Goal: Task Accomplishment & Management: Use online tool/utility

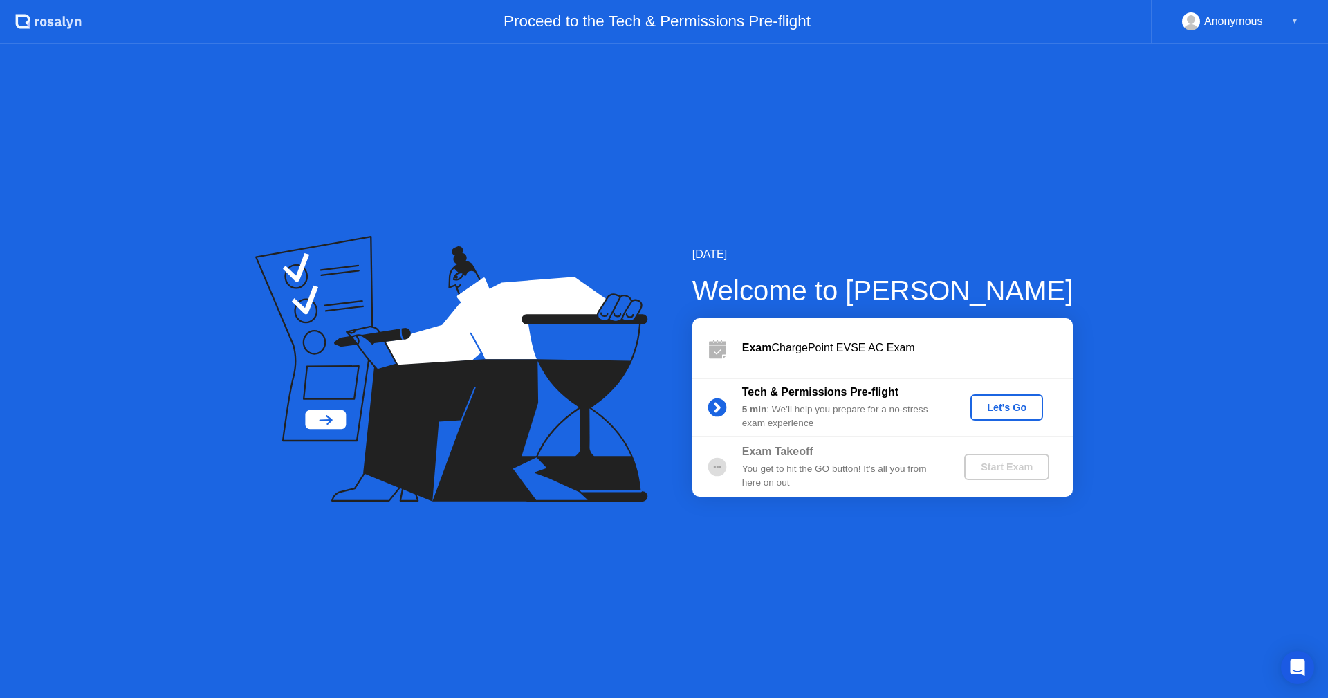
click at [1012, 407] on div "Let's Go" at bounding box center [1007, 407] width 62 height 11
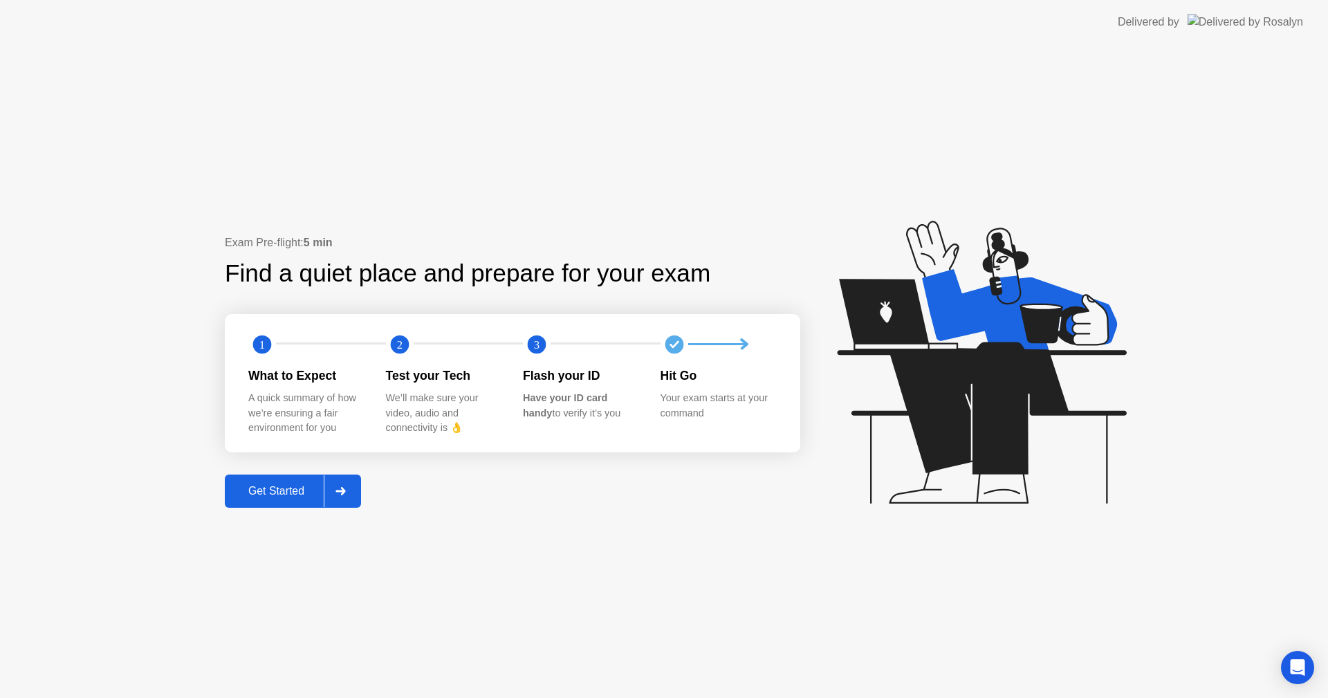
click at [284, 493] on div "Get Started" at bounding box center [276, 491] width 95 height 12
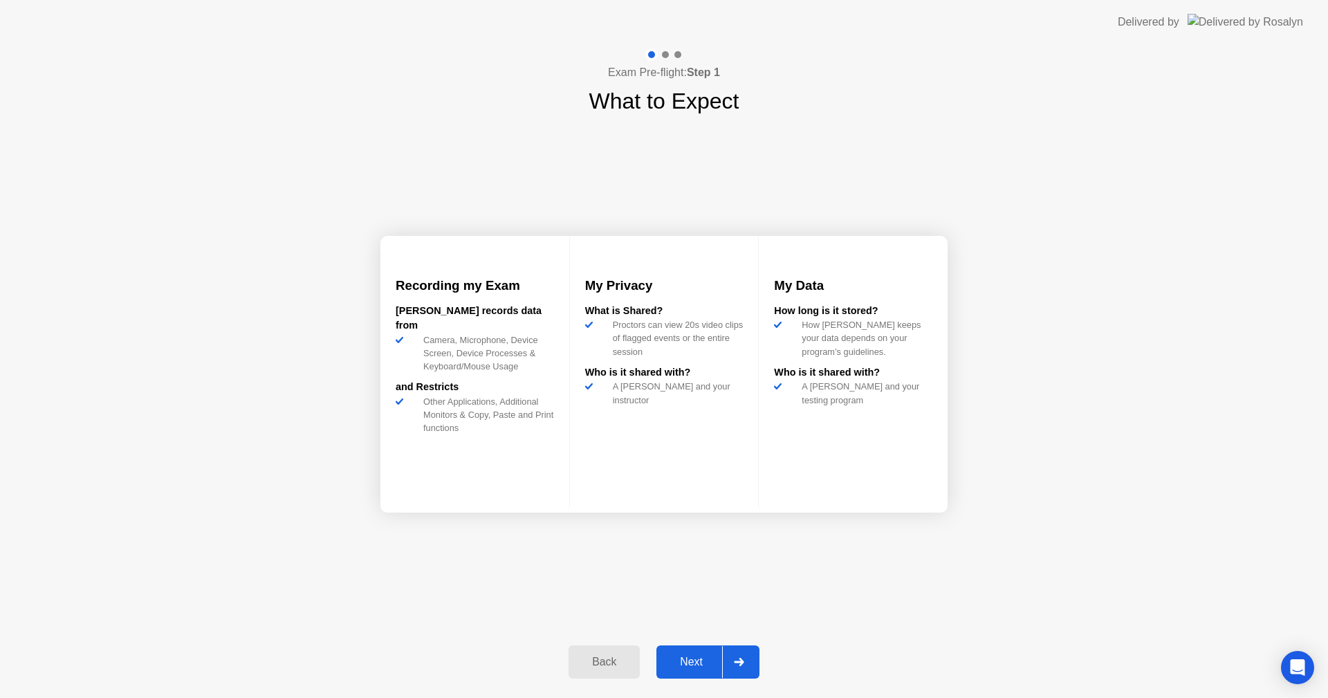
click at [682, 662] on div "Next" at bounding box center [691, 661] width 62 height 12
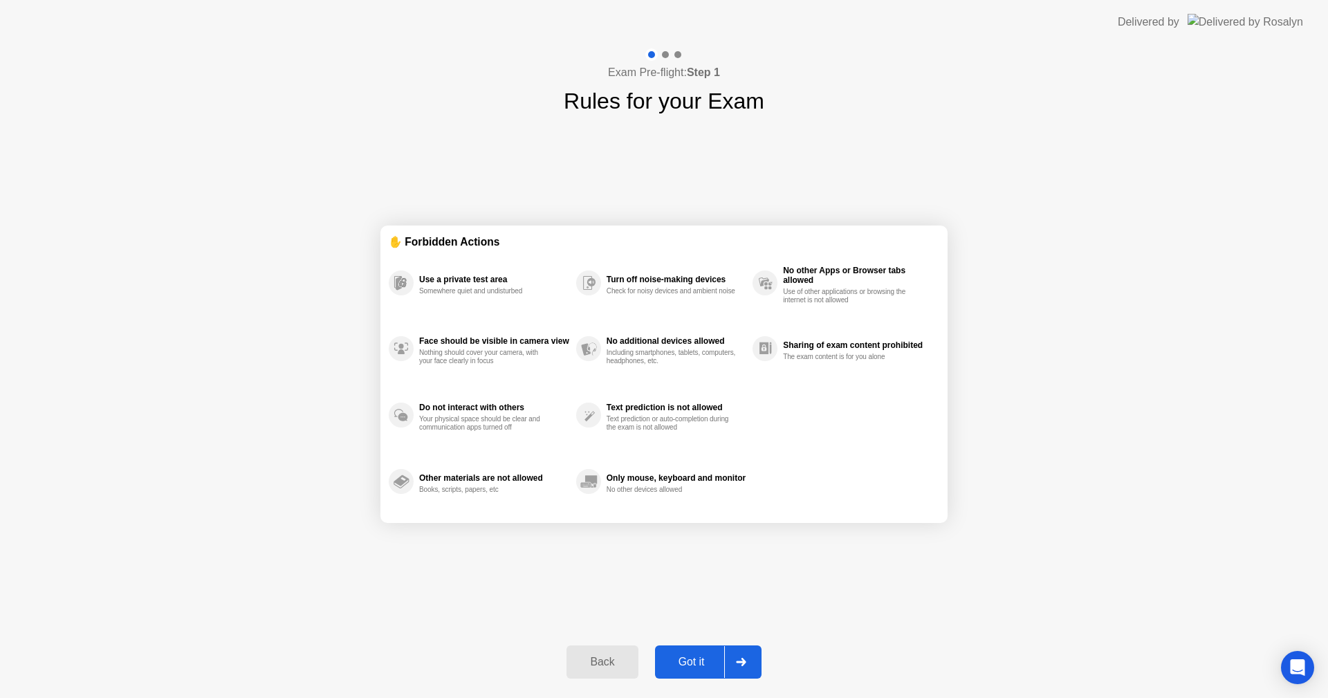
click at [707, 660] on div "Got it" at bounding box center [691, 661] width 65 height 12
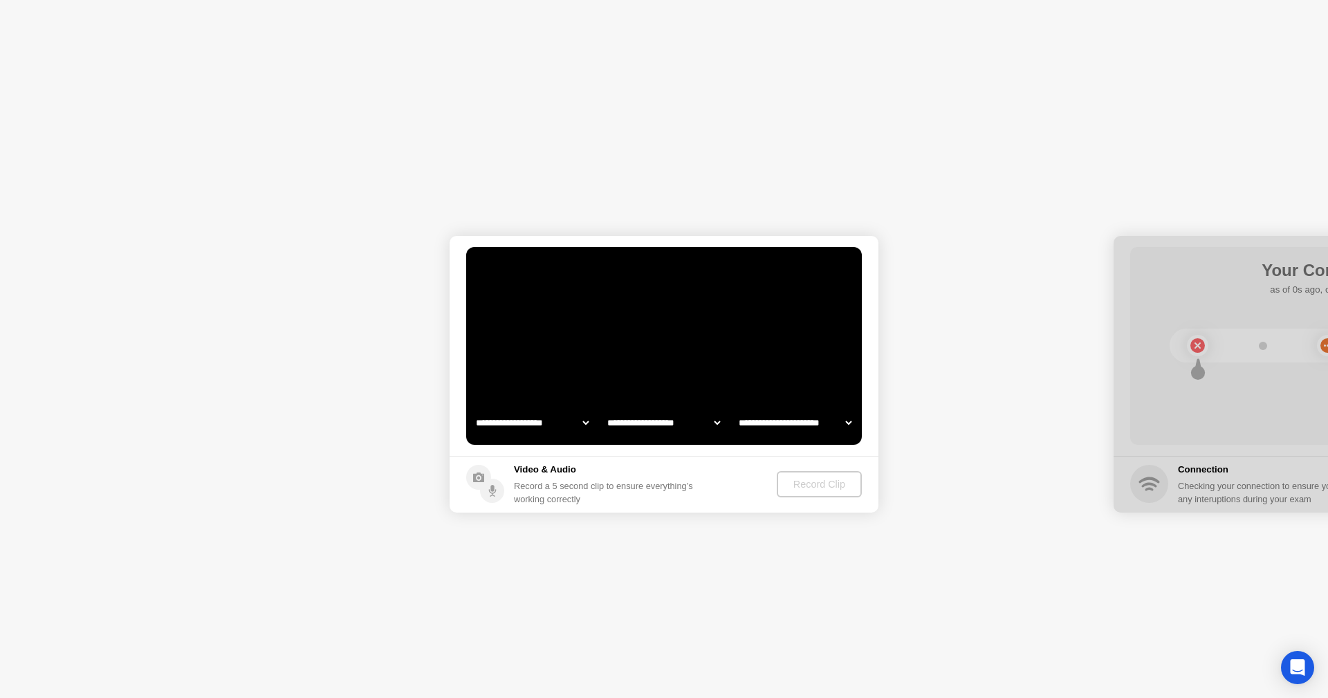
select select "**********"
select select "*******"
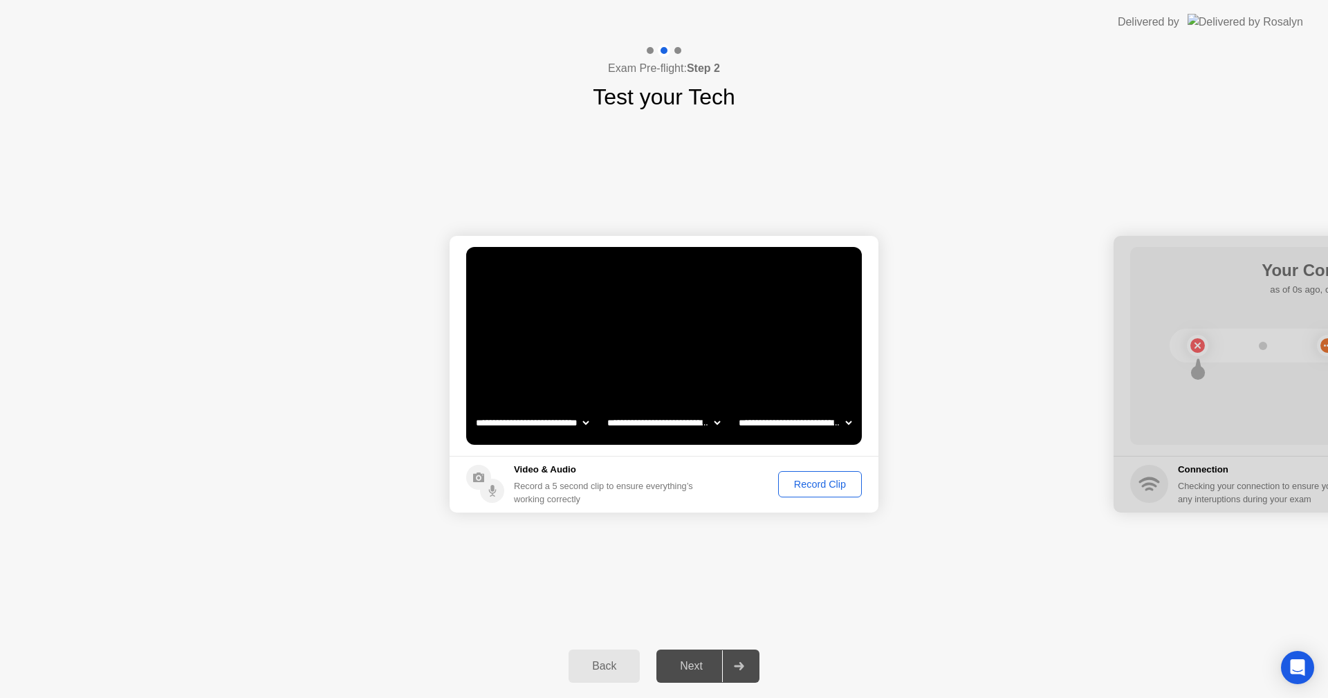
click at [786, 478] on div "Record Clip" at bounding box center [820, 483] width 74 height 11
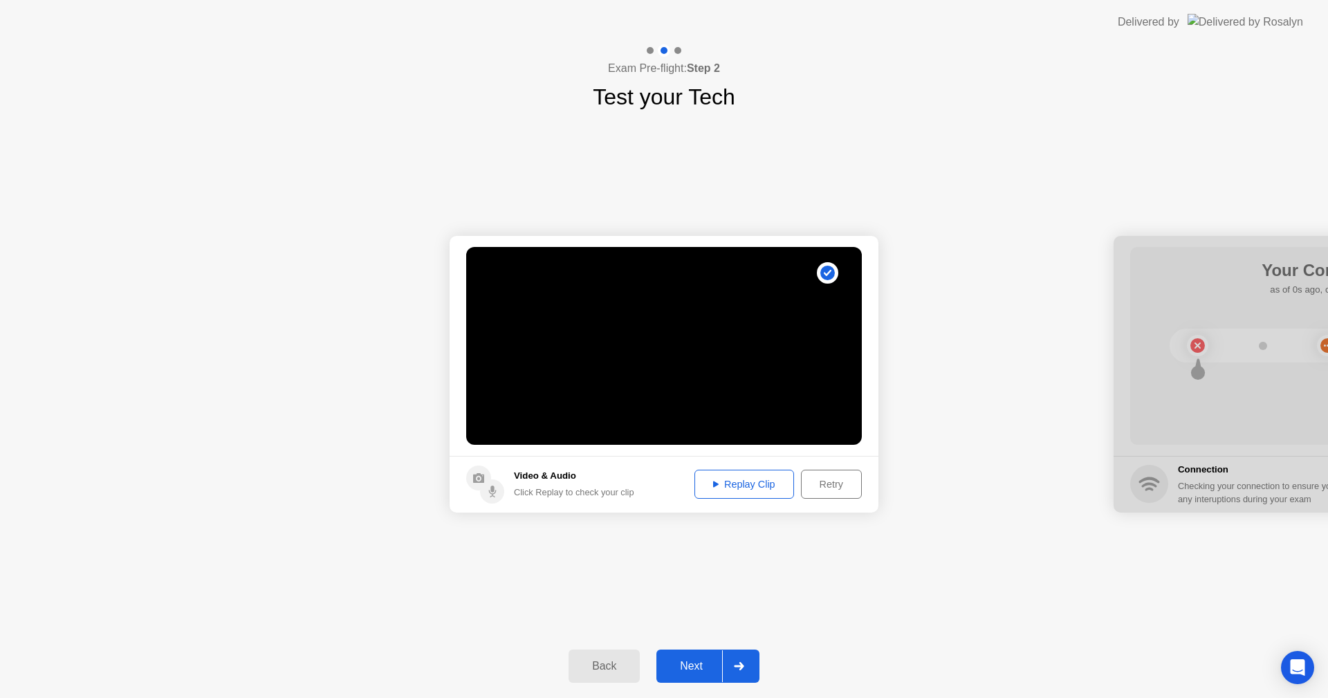
click at [732, 481] on div "Replay Clip" at bounding box center [744, 483] width 90 height 11
click at [850, 483] on div "Retry" at bounding box center [831, 483] width 51 height 11
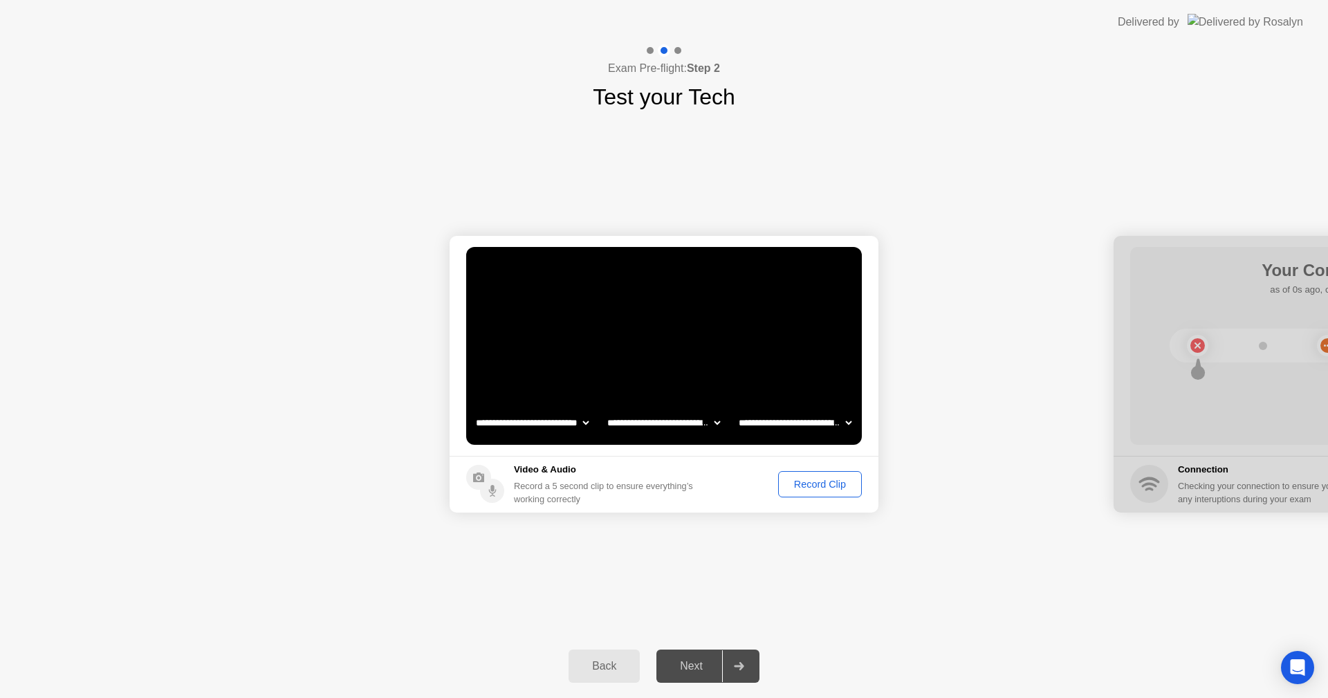
click at [764, 417] on select "**********" at bounding box center [795, 423] width 118 height 28
select select "**********"
click at [736, 409] on select "**********" at bounding box center [795, 423] width 118 height 28
click at [845, 485] on div "Record Clip" at bounding box center [820, 483] width 74 height 11
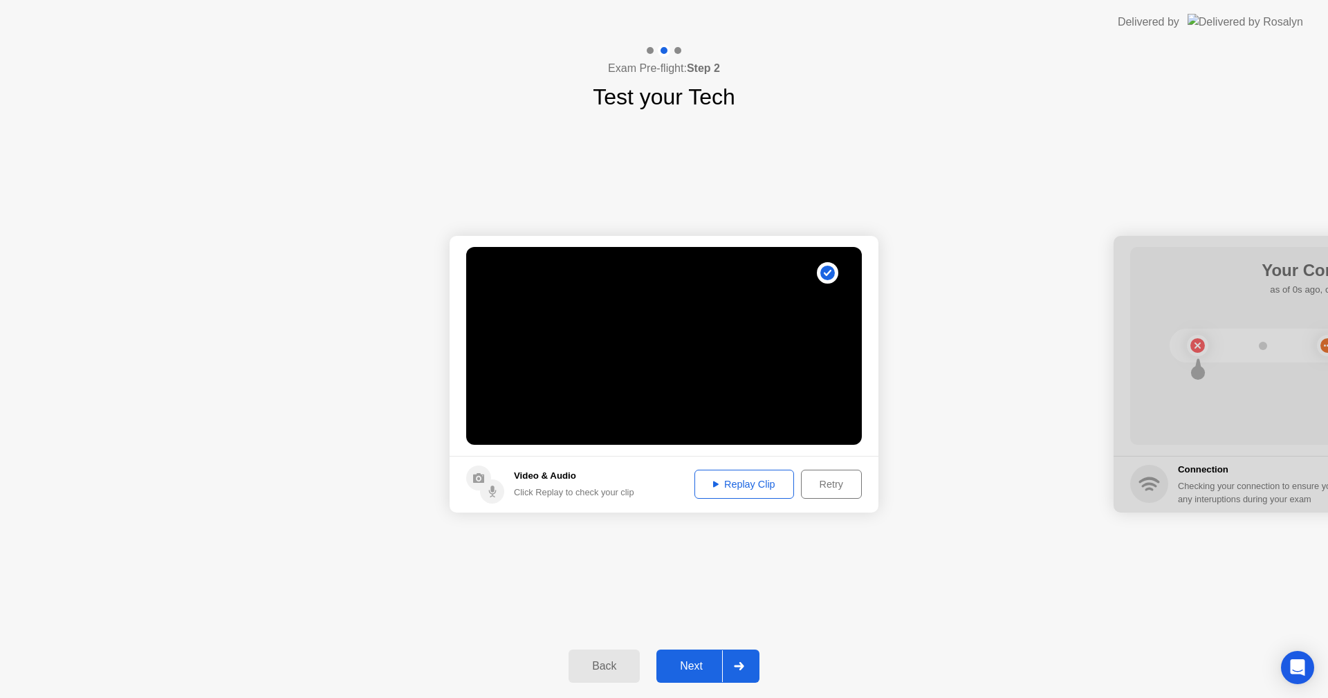
click at [774, 489] on div "Replay Clip" at bounding box center [744, 483] width 90 height 11
click at [828, 271] on circle at bounding box center [827, 273] width 15 height 15
click at [694, 669] on div "Next" at bounding box center [691, 666] width 62 height 12
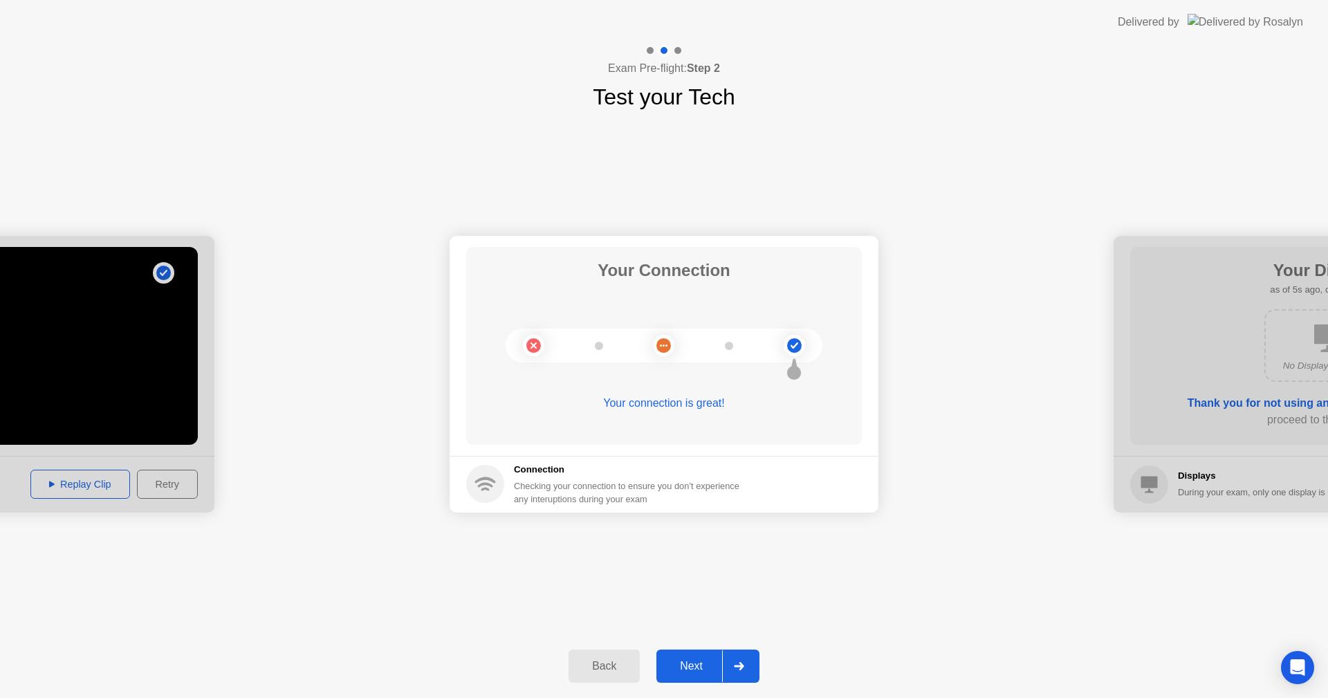
click at [692, 664] on div "Next" at bounding box center [691, 666] width 62 height 12
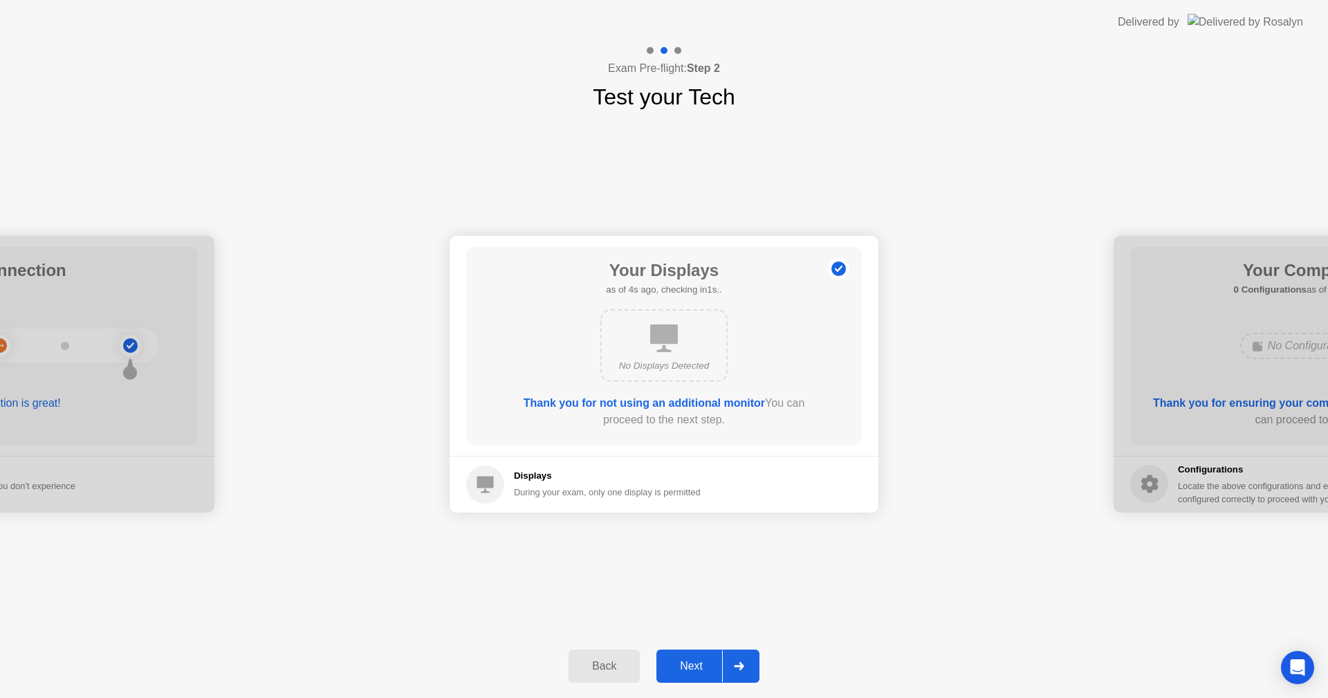
click at [705, 656] on button "Next" at bounding box center [707, 665] width 103 height 33
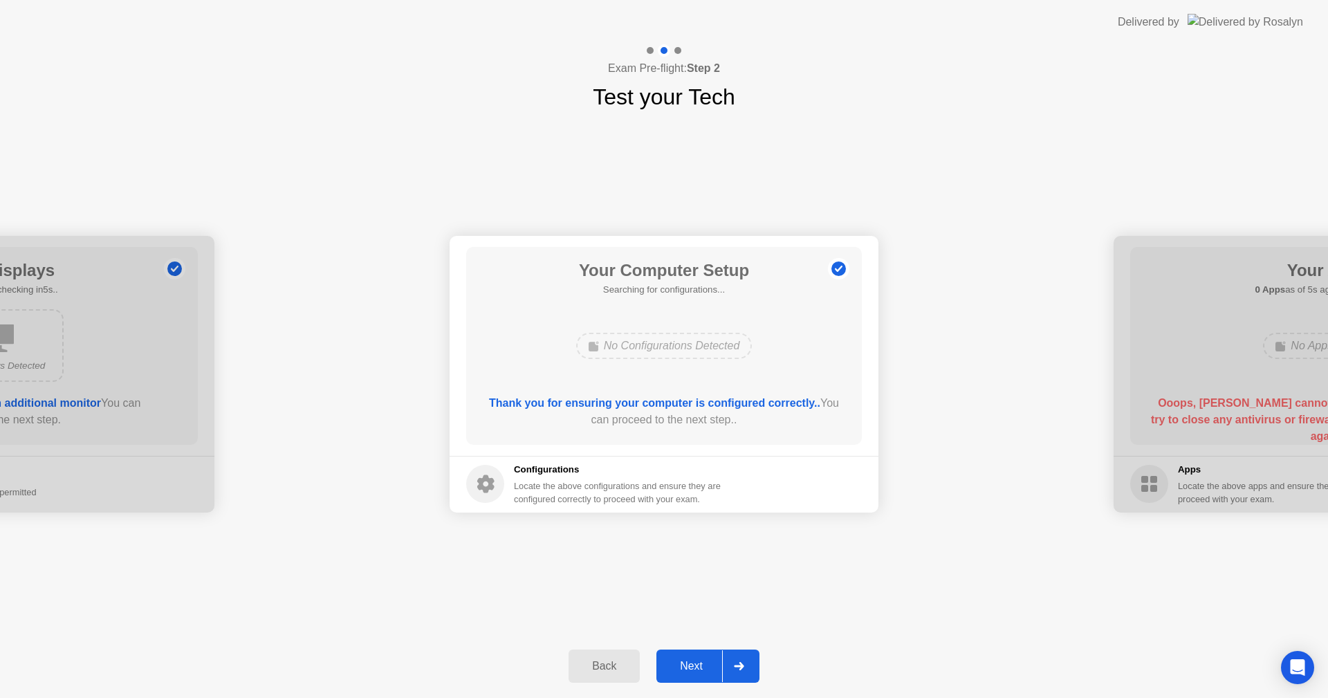
click at [702, 669] on div "Next" at bounding box center [691, 666] width 62 height 12
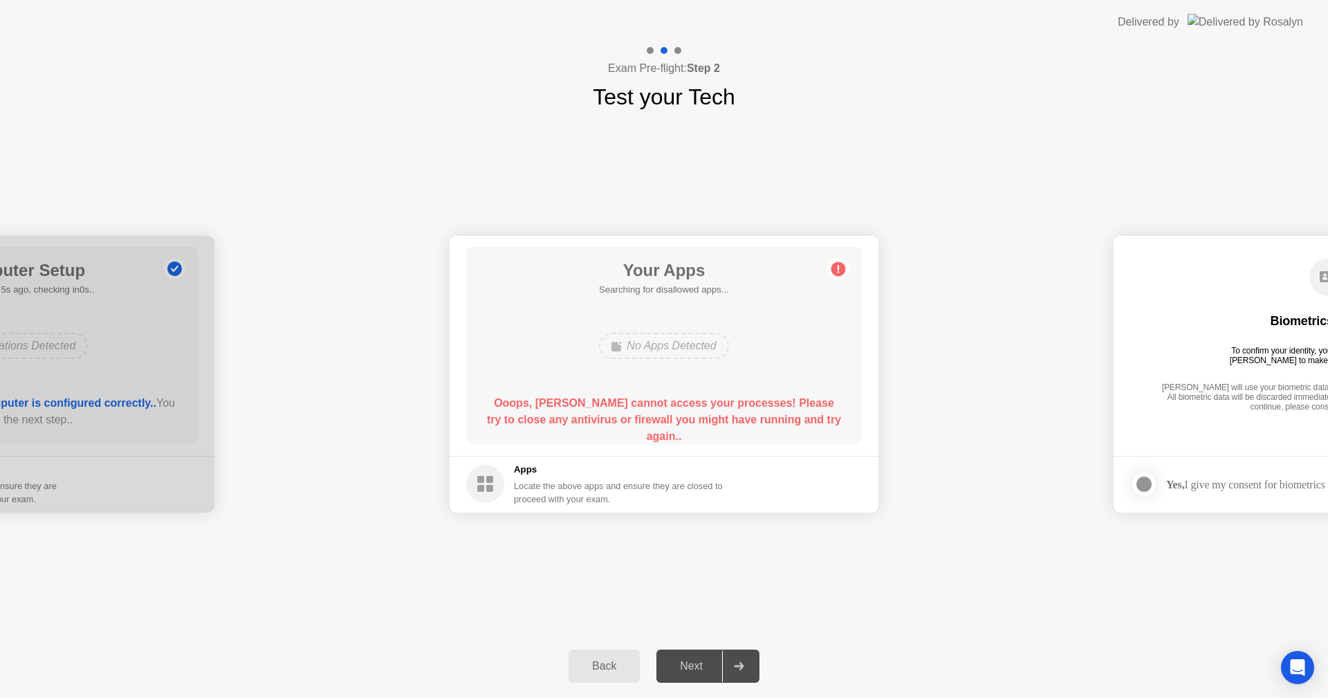
click at [494, 489] on circle at bounding box center [485, 484] width 38 height 38
click at [664, 348] on div "No Apps Detected" at bounding box center [663, 346] width 129 height 26
click at [460, 633] on div "**********" at bounding box center [664, 373] width 1328 height 521
click at [1151, 45] on div "Exam Pre-flight: Step 2 Test your Tech" at bounding box center [664, 78] width 1328 height 69
drag, startPoint x: 666, startPoint y: 359, endPoint x: 640, endPoint y: 369, distance: 27.4
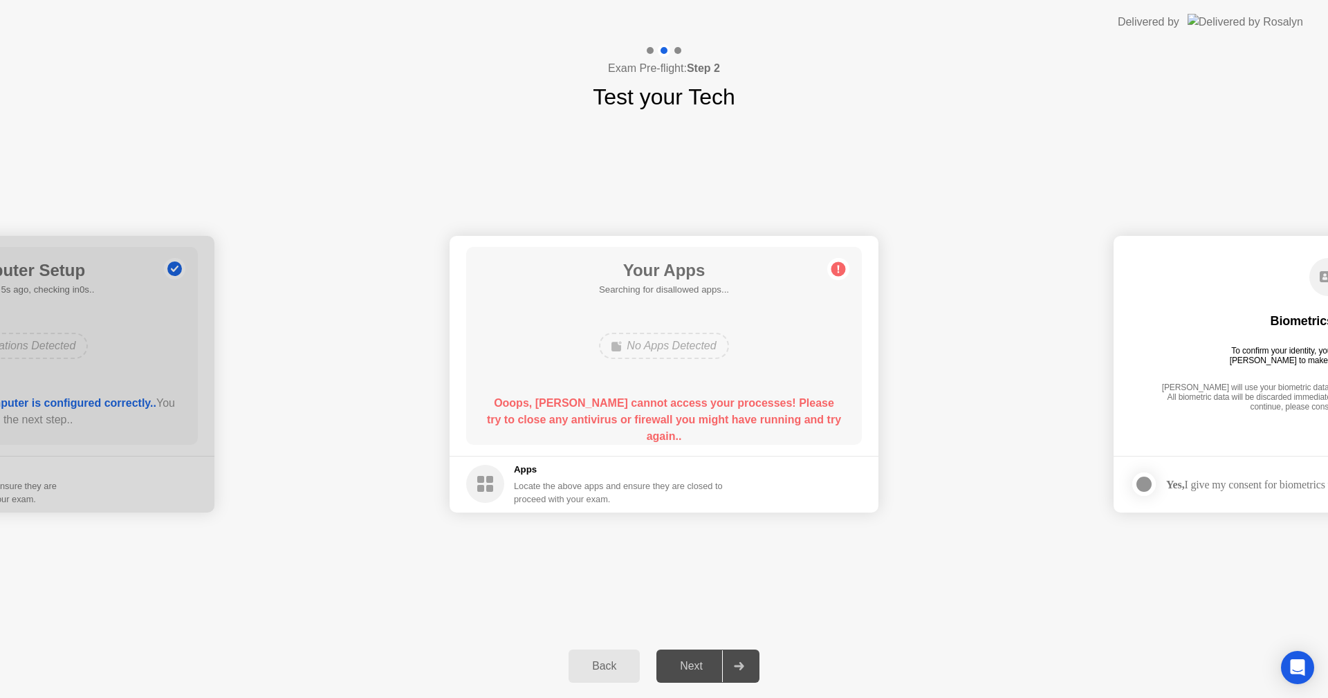
click at [666, 359] on div "No Apps Detected" at bounding box center [663, 345] width 317 height 37
click at [681, 662] on div "Next" at bounding box center [691, 666] width 62 height 12
click at [557, 660] on div "Back Next" at bounding box center [664, 666] width 1328 height 64
click at [594, 661] on div "Back" at bounding box center [603, 666] width 63 height 12
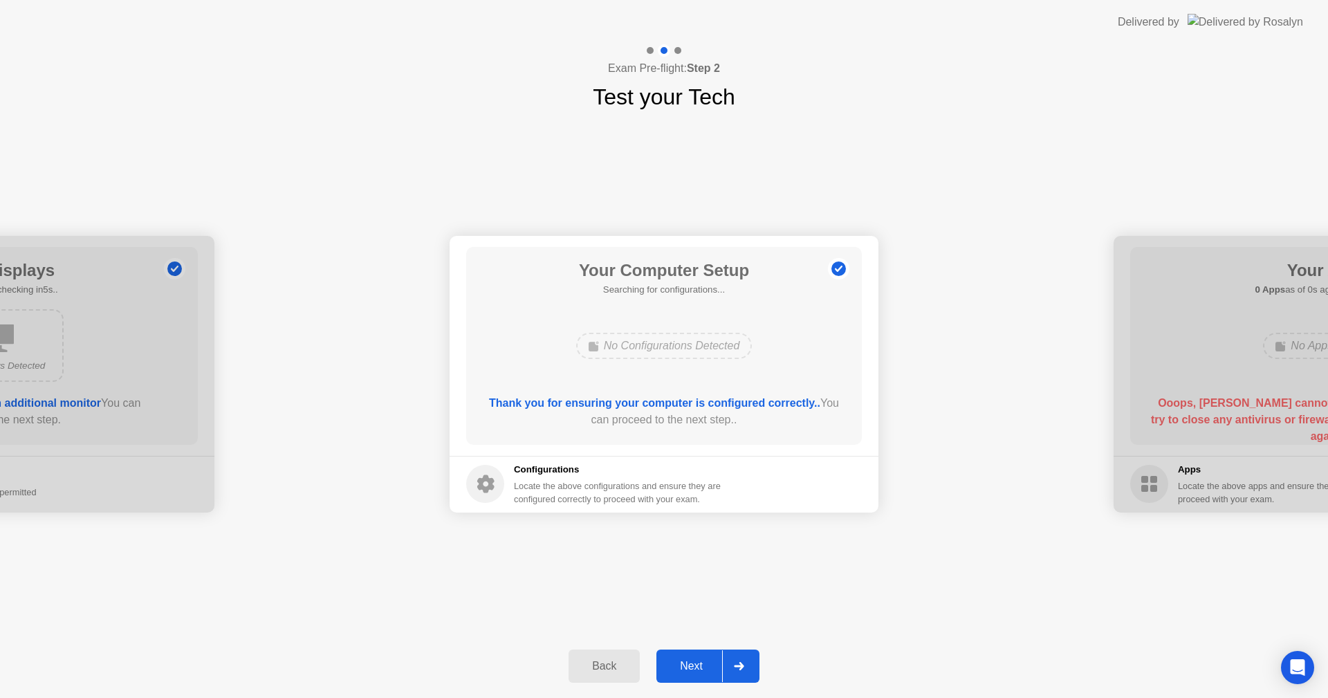
click at [749, 671] on div at bounding box center [738, 666] width 33 height 32
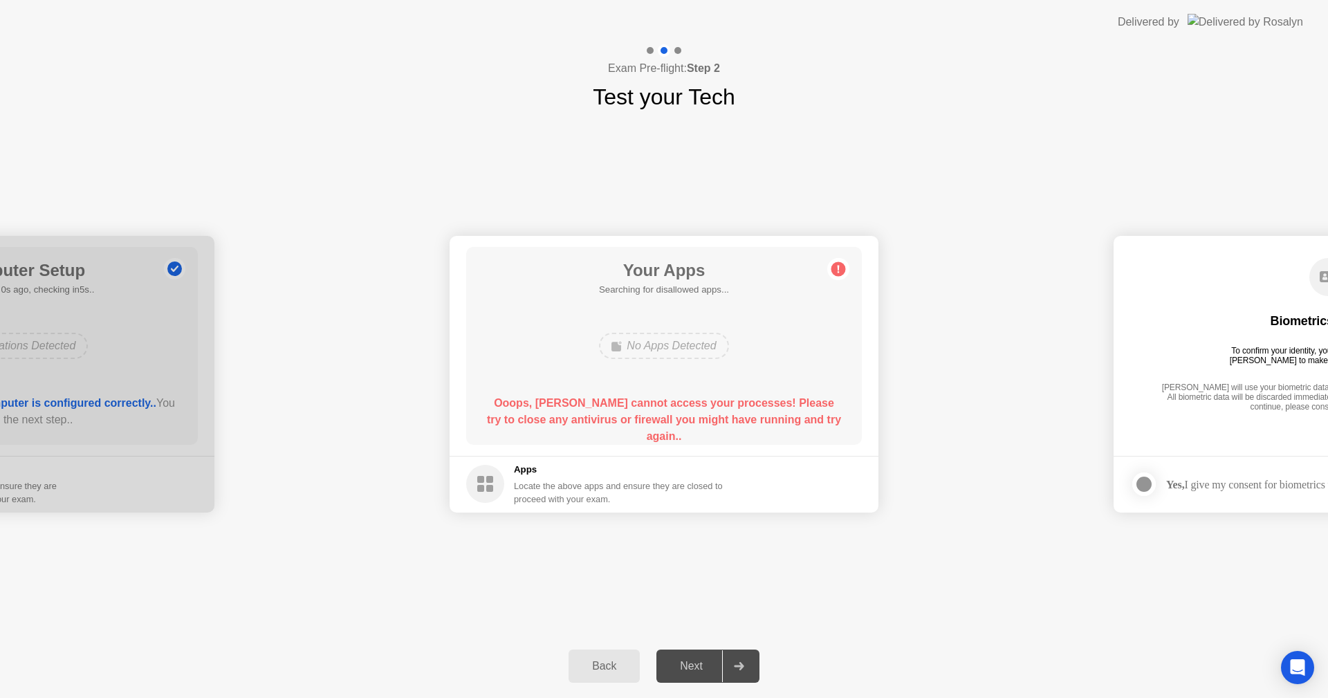
click at [625, 485] on div "Locate the above apps and ensure they are closed to proceed with your exam." at bounding box center [619, 492] width 210 height 26
click at [839, 270] on circle at bounding box center [838, 268] width 15 height 15
click at [1271, 410] on div "[PERSON_NAME] will use your biometric data to compare the faces on the provided…" at bounding box center [1327, 397] width 340 height 31
click at [1215, 0] on div "Delivered by" at bounding box center [1209, 22] width 185 height 44
drag, startPoint x: 844, startPoint y: 552, endPoint x: 893, endPoint y: 711, distance: 165.8
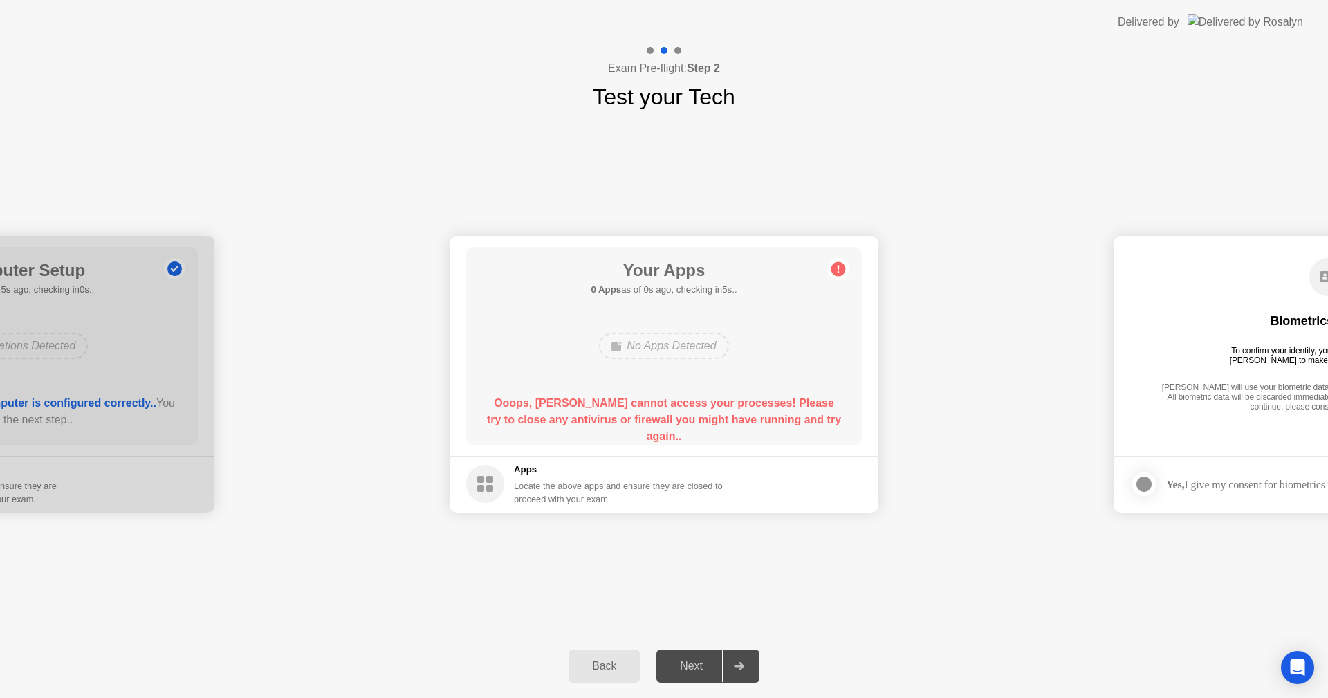
click at [599, 667] on div "Back" at bounding box center [603, 666] width 63 height 12
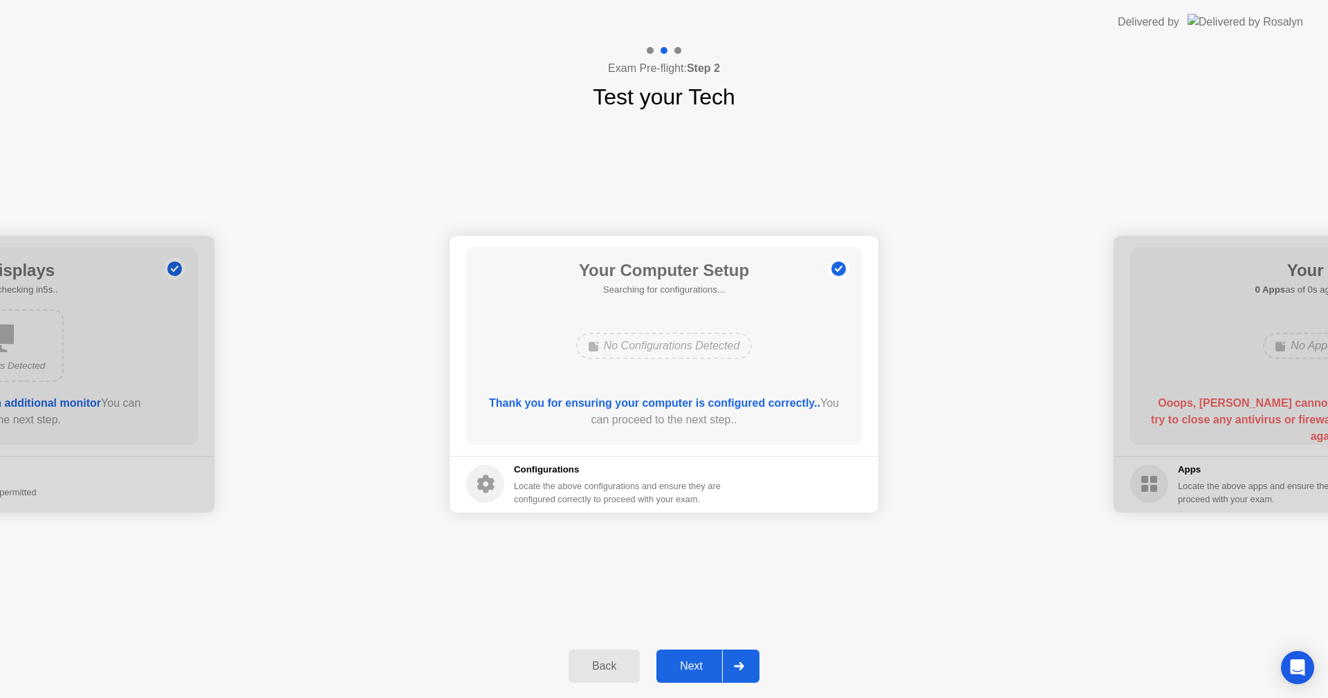
click at [704, 653] on button "Next" at bounding box center [707, 665] width 103 height 33
